Goal: Find specific page/section: Find specific page/section

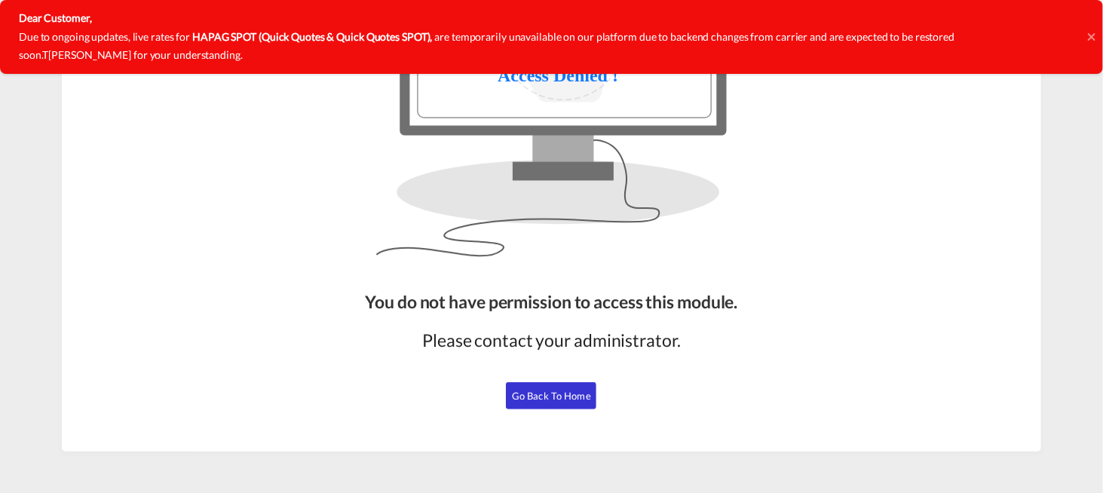
click at [571, 400] on span "Go Back to Home" at bounding box center [551, 396] width 79 height 12
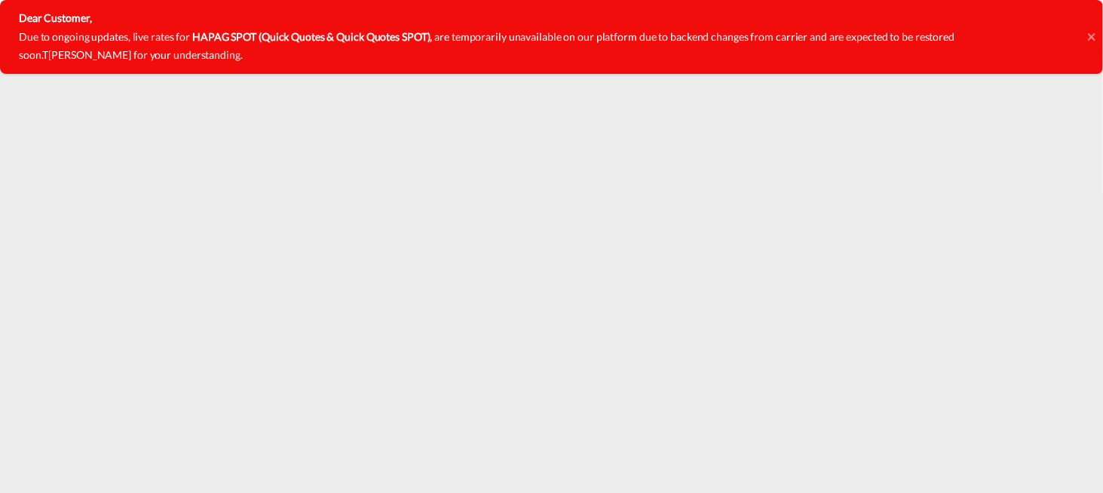
click at [1092, 40] on icon at bounding box center [1092, 37] width 8 height 12
